Goal: Transaction & Acquisition: Purchase product/service

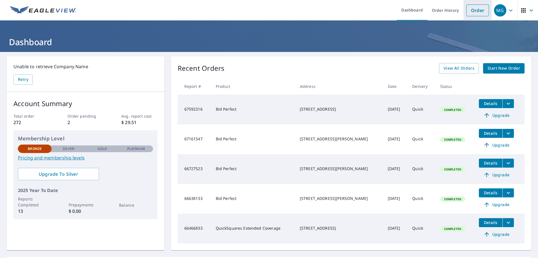
click at [469, 13] on link "Order" at bounding box center [478, 10] width 23 height 12
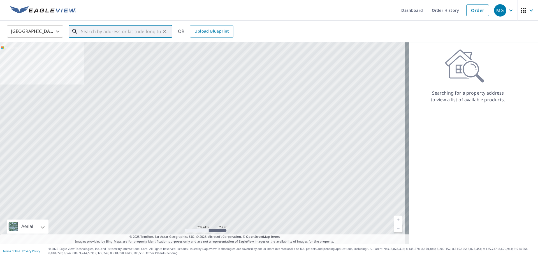
click at [109, 33] on input "text" at bounding box center [121, 32] width 80 height 16
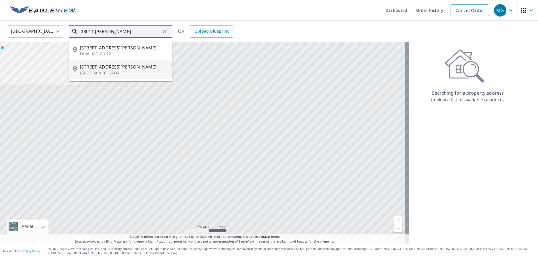
click at [102, 68] on span "[STREET_ADDRESS][PERSON_NAME]" at bounding box center [124, 66] width 88 height 7
type input "[STREET_ADDRESS][PERSON_NAME]"
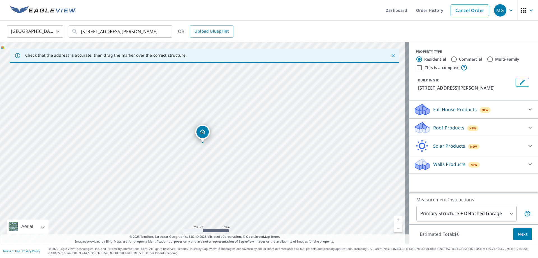
click at [527, 131] on icon at bounding box center [530, 127] width 7 height 7
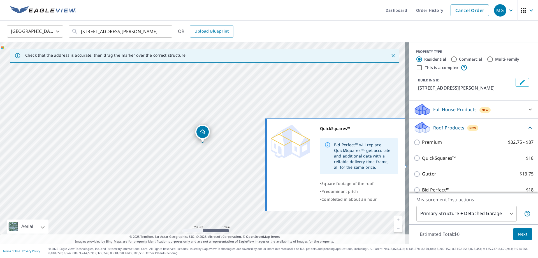
click at [443, 162] on p "QuickSquares™" at bounding box center [439, 158] width 34 height 7
click at [422, 161] on input "QuickSquares™ $18" at bounding box center [418, 158] width 8 height 7
checkbox input "true"
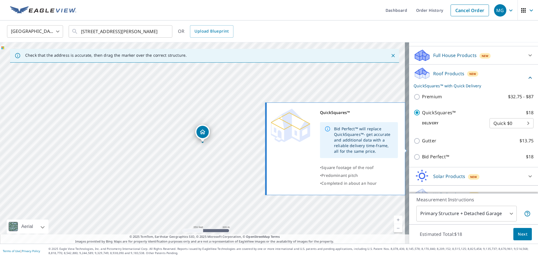
scroll to position [56, 0]
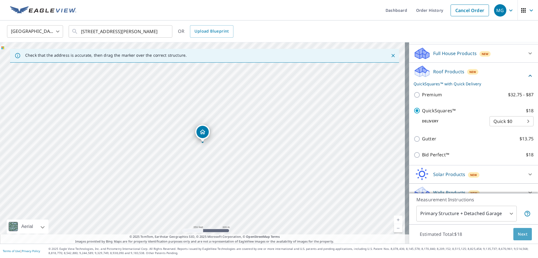
click at [520, 235] on span "Next" at bounding box center [523, 234] width 10 height 7
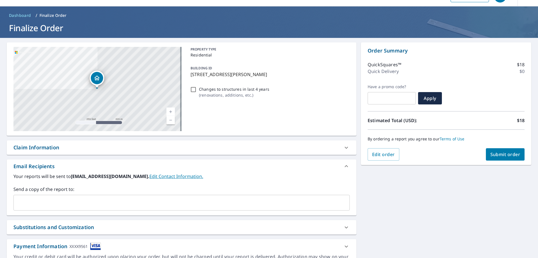
scroll to position [28, 0]
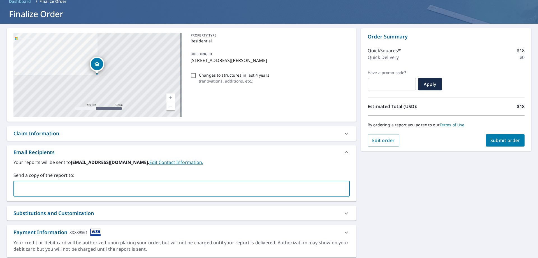
click at [88, 187] on input "text" at bounding box center [177, 188] width 323 height 11
click at [63, 188] on input "[EMAIL_ADDRESS][DOMAIN_NAME]" at bounding box center [177, 188] width 323 height 11
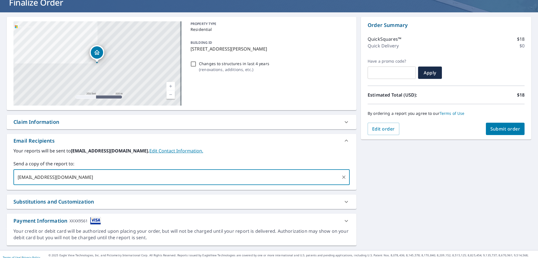
scroll to position [46, 0]
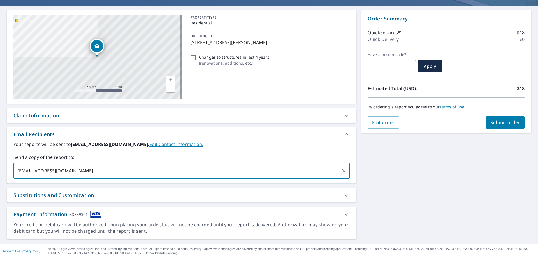
type input "[EMAIL_ADDRESS][DOMAIN_NAME]"
click at [515, 122] on span "Submit order" at bounding box center [506, 122] width 30 height 6
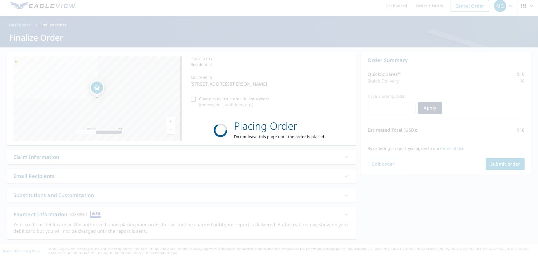
scroll to position [4, 0]
